Goal: Information Seeking & Learning: Learn about a topic

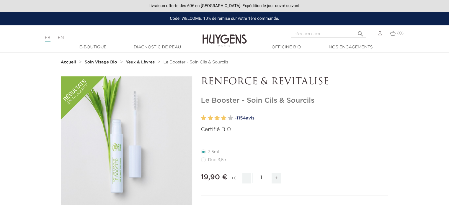
click at [249, 119] on link "- 1154 avis" at bounding box center [311, 118] width 153 height 9
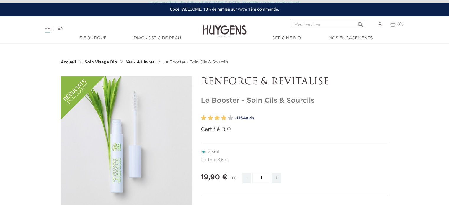
scroll to position [506, 0]
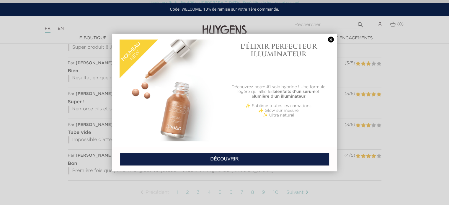
click at [330, 39] on link at bounding box center [330, 40] width 8 height 6
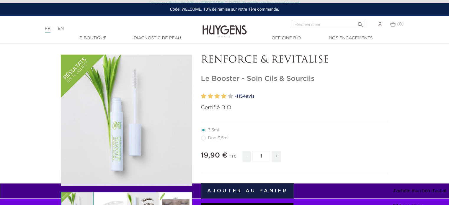
scroll to position [0, 0]
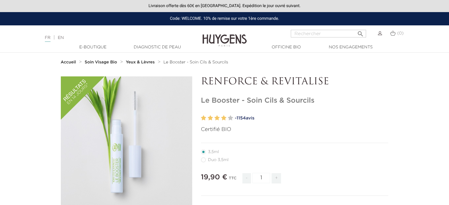
click at [223, 39] on img at bounding box center [224, 36] width 44 height 23
